Goal: Task Accomplishment & Management: Manage account settings

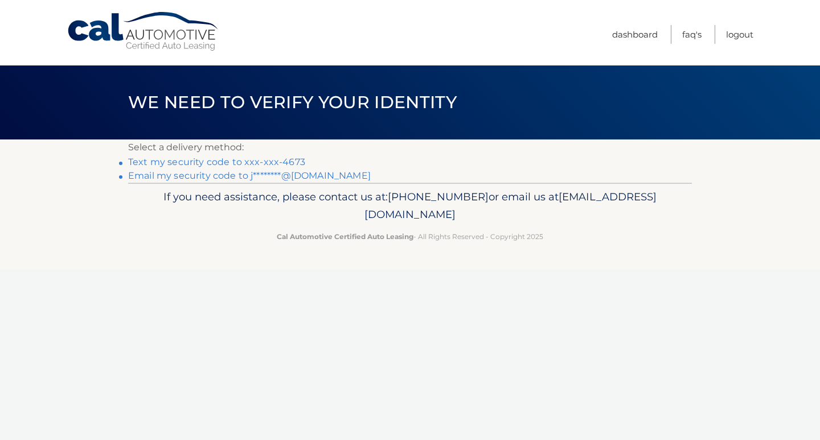
click at [270, 163] on link "Text my security code to xxx-xxx-4673" at bounding box center [216, 162] width 177 height 11
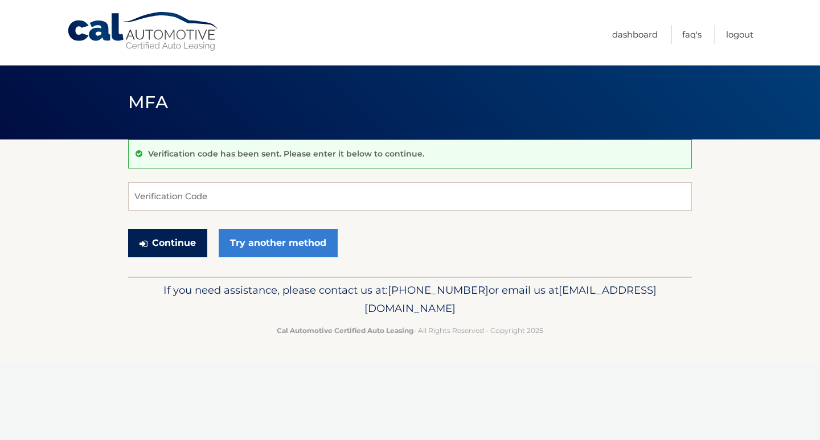
click at [183, 246] on button "Continue" at bounding box center [167, 243] width 79 height 28
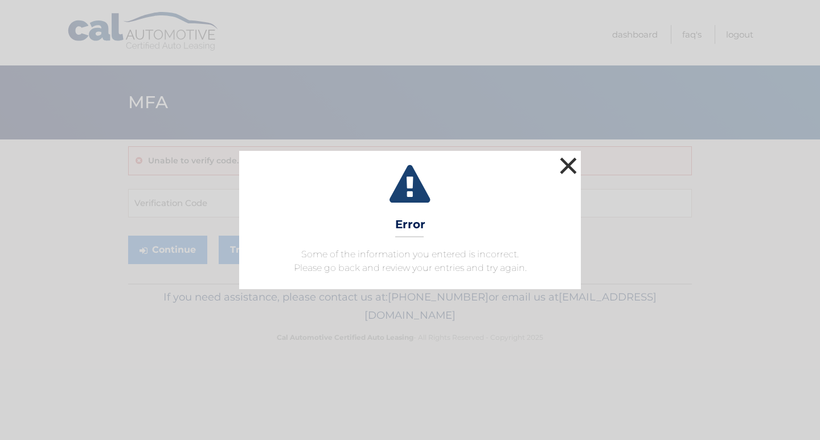
click at [571, 166] on button "×" at bounding box center [568, 165] width 23 height 23
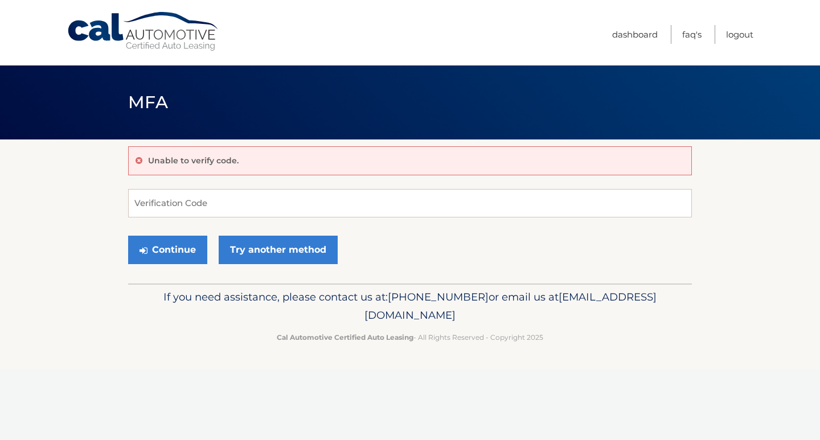
click at [220, 162] on p "Unable to verify code." at bounding box center [193, 160] width 91 height 10
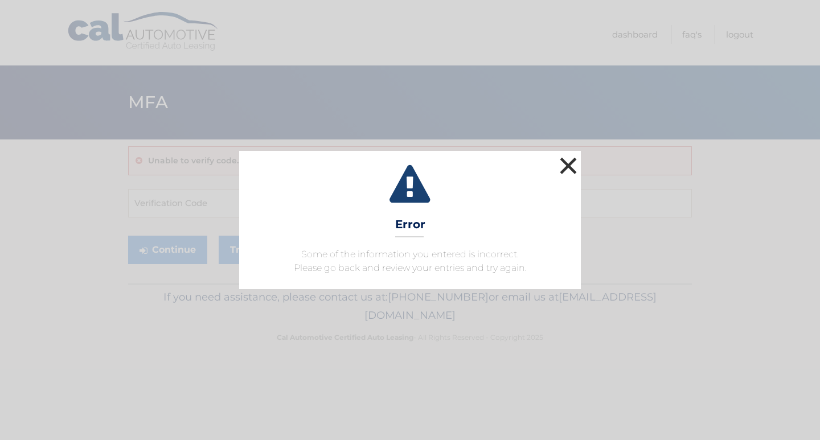
click at [572, 156] on button "×" at bounding box center [568, 165] width 23 height 23
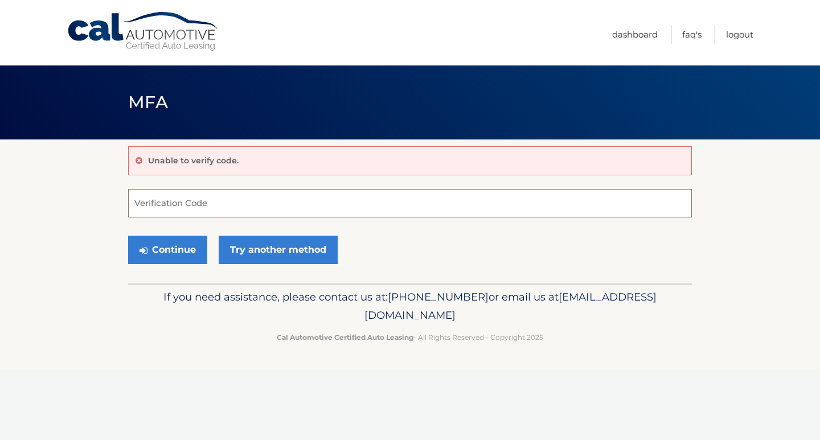
click at [184, 203] on input "Verification Code" at bounding box center [410, 203] width 564 height 28
type input "373857"
click at [189, 251] on button "Continue" at bounding box center [167, 250] width 79 height 28
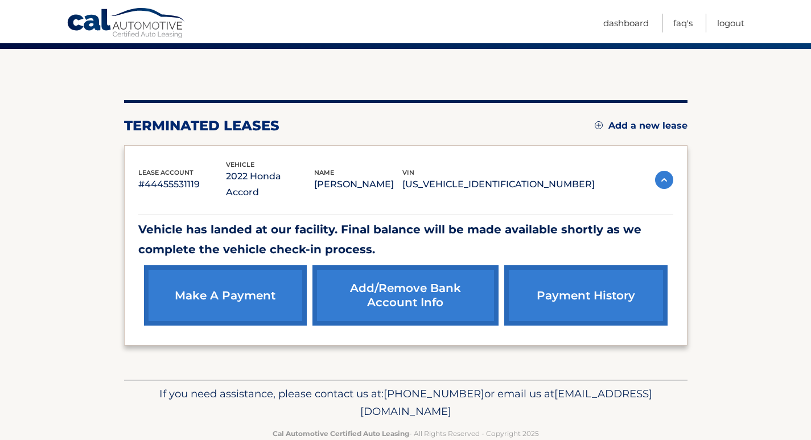
scroll to position [101, 0]
